Goal: Task Accomplishment & Management: Use online tool/utility

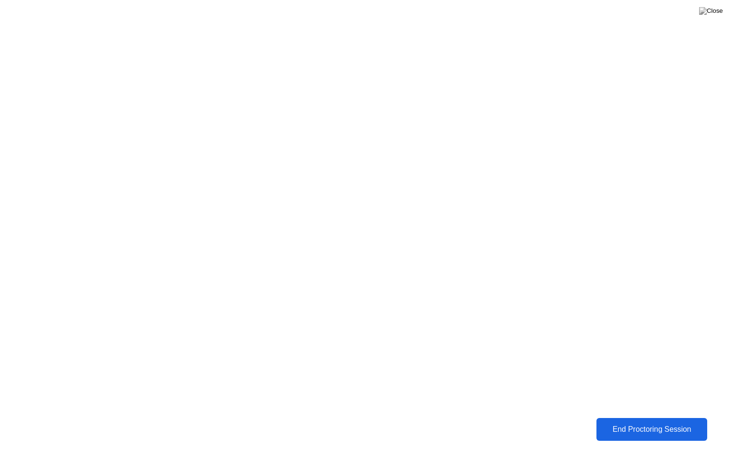
click at [631, 427] on div "End Proctoring Session" at bounding box center [651, 429] width 105 height 9
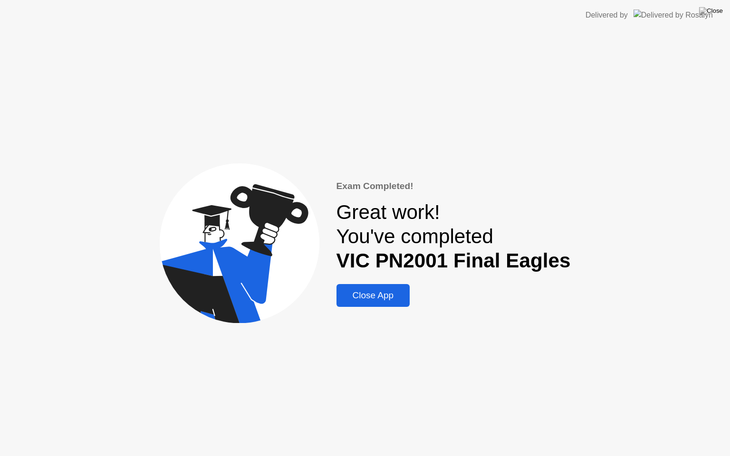
click at [369, 298] on div "Close App" at bounding box center [373, 295] width 68 height 10
